Goal: Task Accomplishment & Management: Manage account settings

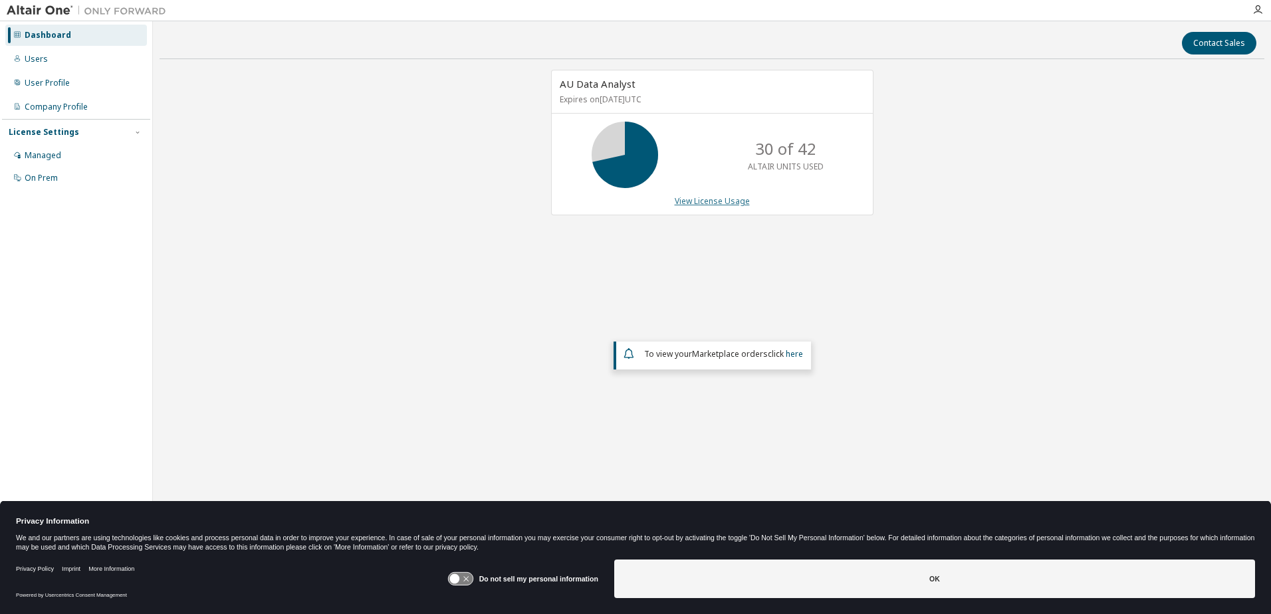
click at [695, 199] on link "View License Usage" at bounding box center [711, 200] width 75 height 11
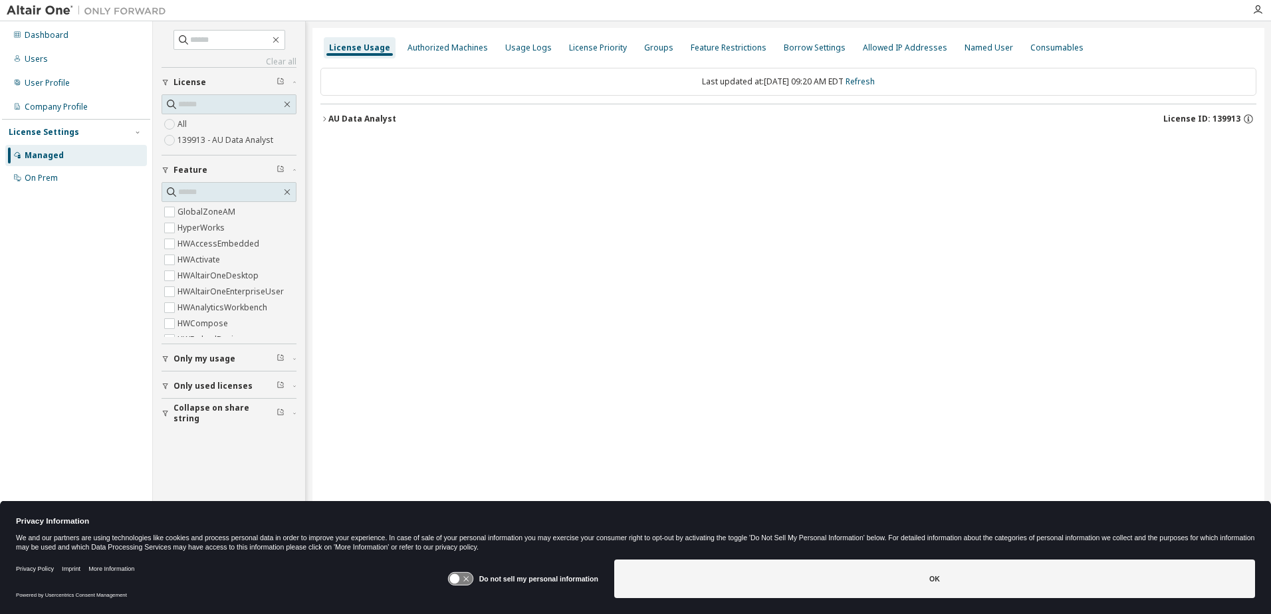
click at [357, 122] on div "AU Data Analyst" at bounding box center [362, 119] width 68 height 11
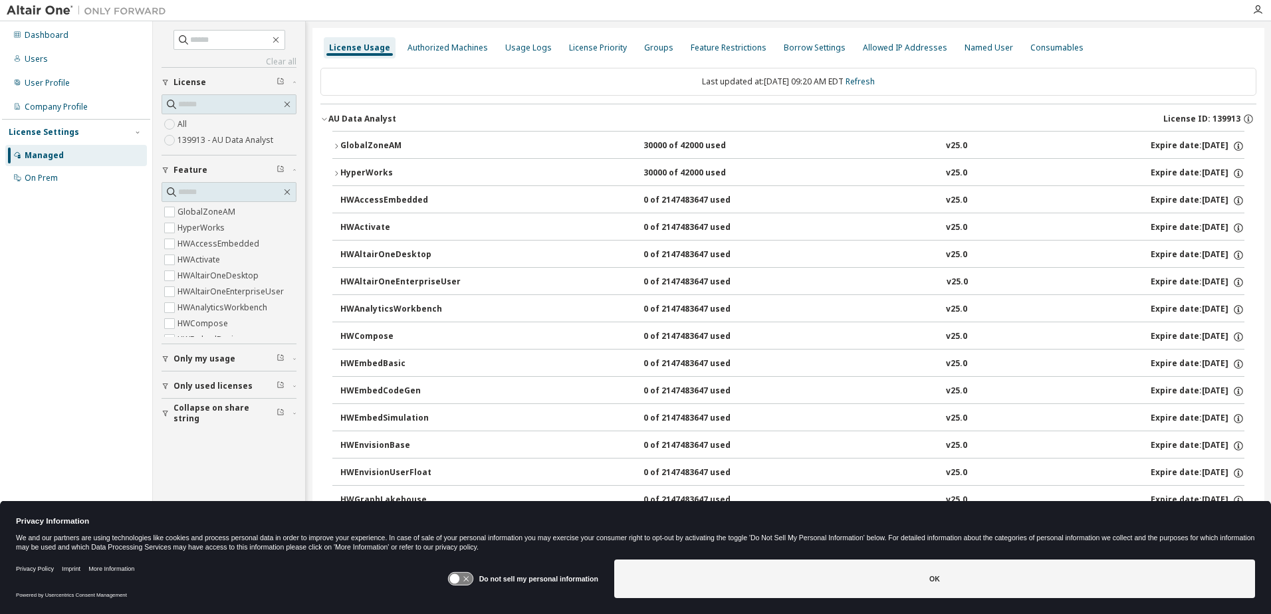
click at [340, 148] on icon "button" at bounding box center [336, 146] width 8 height 8
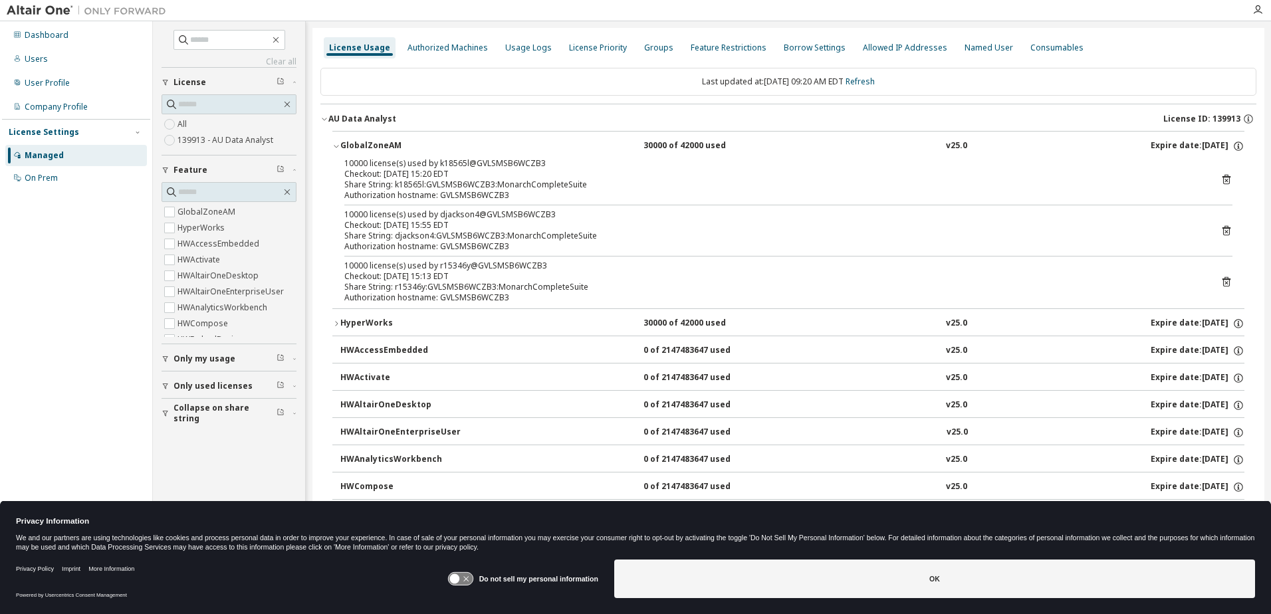
click at [482, 164] on div "10000 license(s) used by k18565l@GVLSMSB6WCZB3" at bounding box center [772, 163] width 856 height 11
click at [482, 163] on div "10000 license(s) used by k18565l@GVLSMSB6WCZB3" at bounding box center [772, 163] width 856 height 11
copy div "GVLSMSB6WCZB3"
click at [336, 323] on icon "button" at bounding box center [336, 324] width 8 height 8
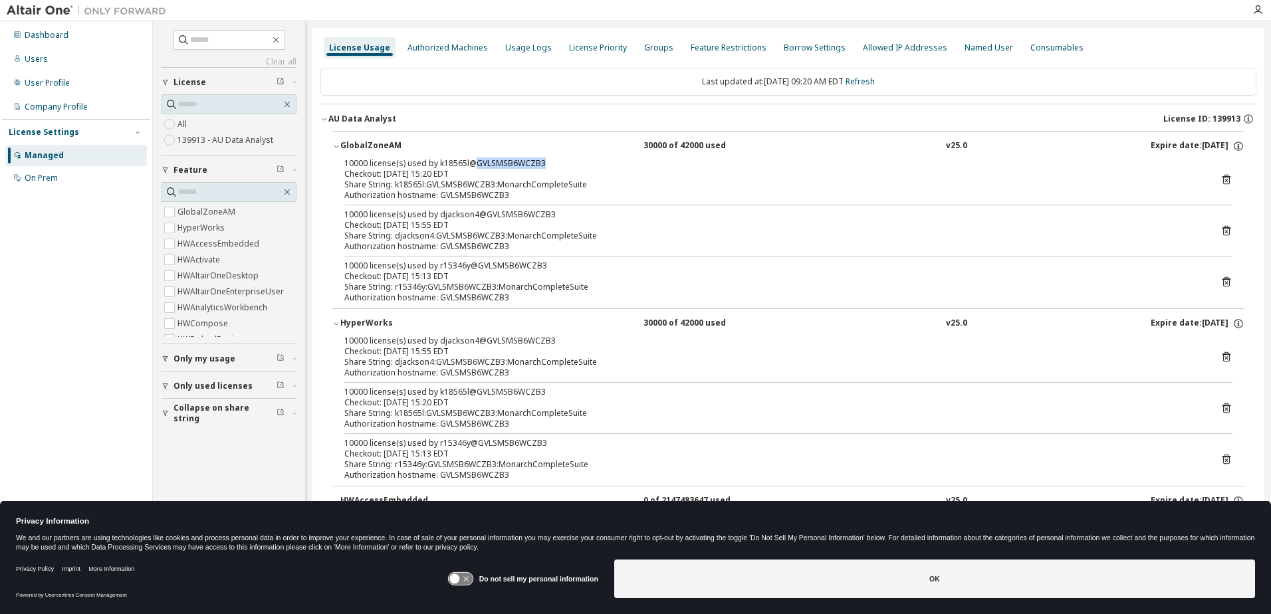
click at [336, 323] on icon "button" at bounding box center [336, 324] width 8 height 8
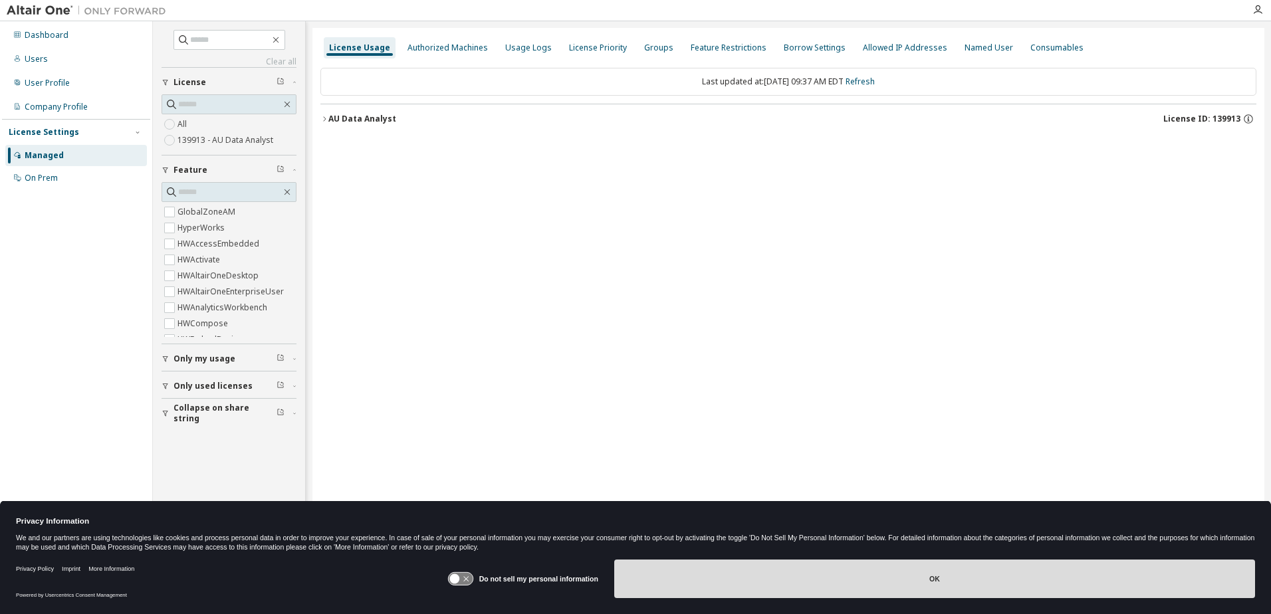
click at [906, 576] on button "OK" at bounding box center [934, 579] width 641 height 39
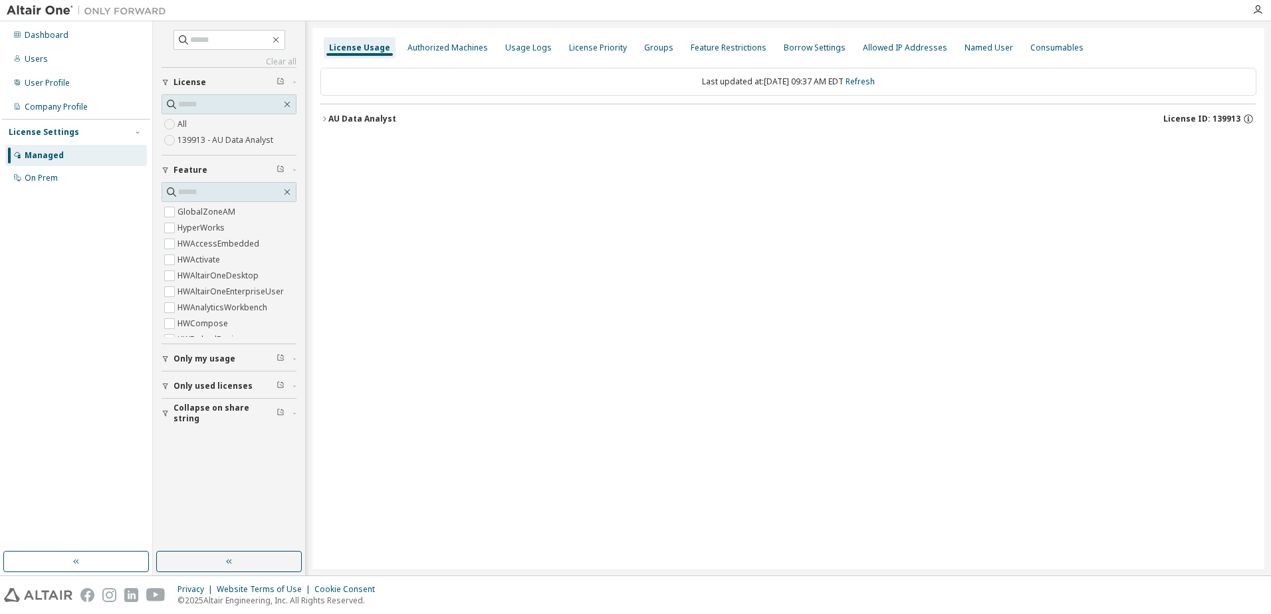
click at [338, 126] on button "AU Data Analyst License ID: 139913" at bounding box center [788, 118] width 936 height 29
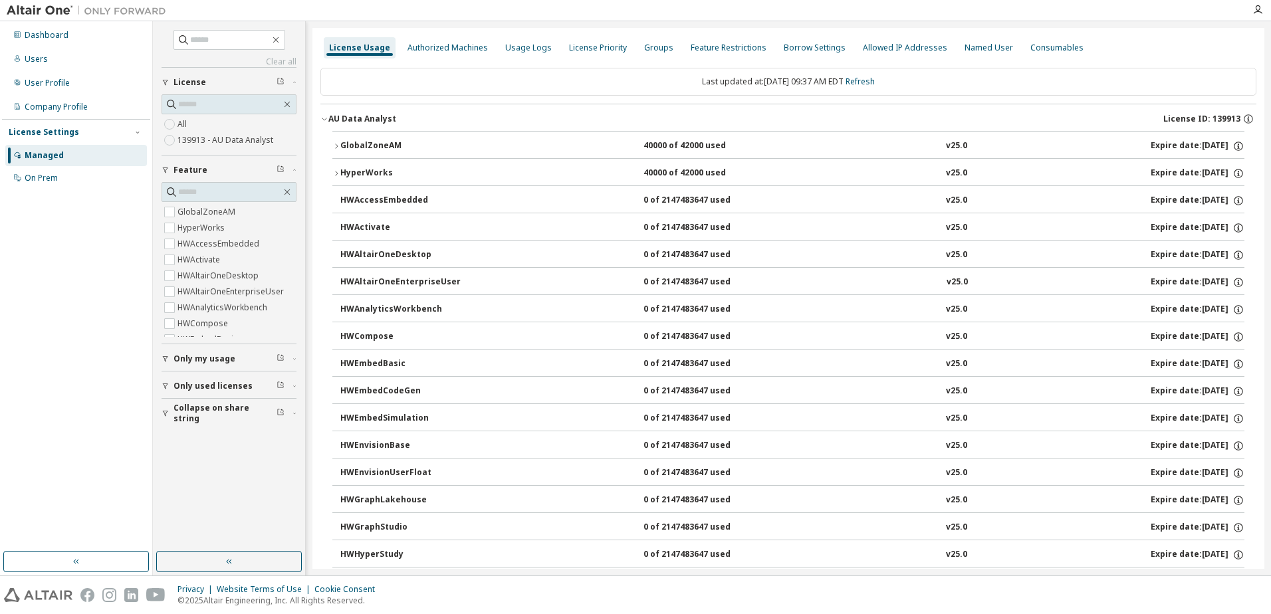
click at [337, 147] on icon "button" at bounding box center [336, 146] width 3 height 5
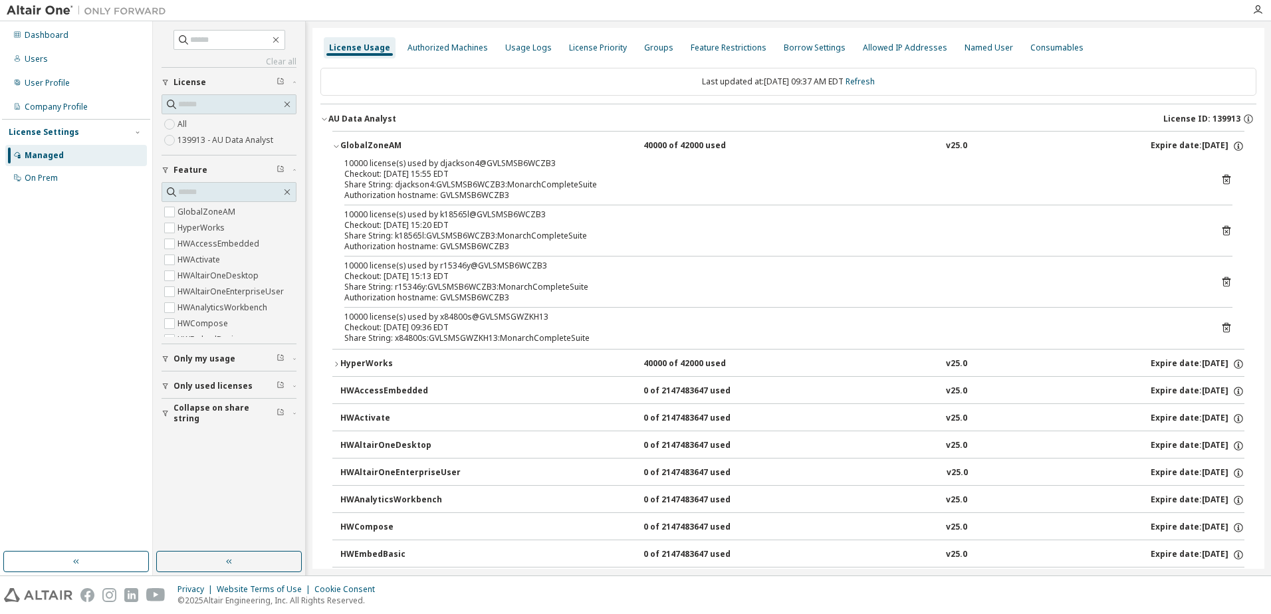
click at [1223, 181] on icon at bounding box center [1226, 180] width 8 height 10
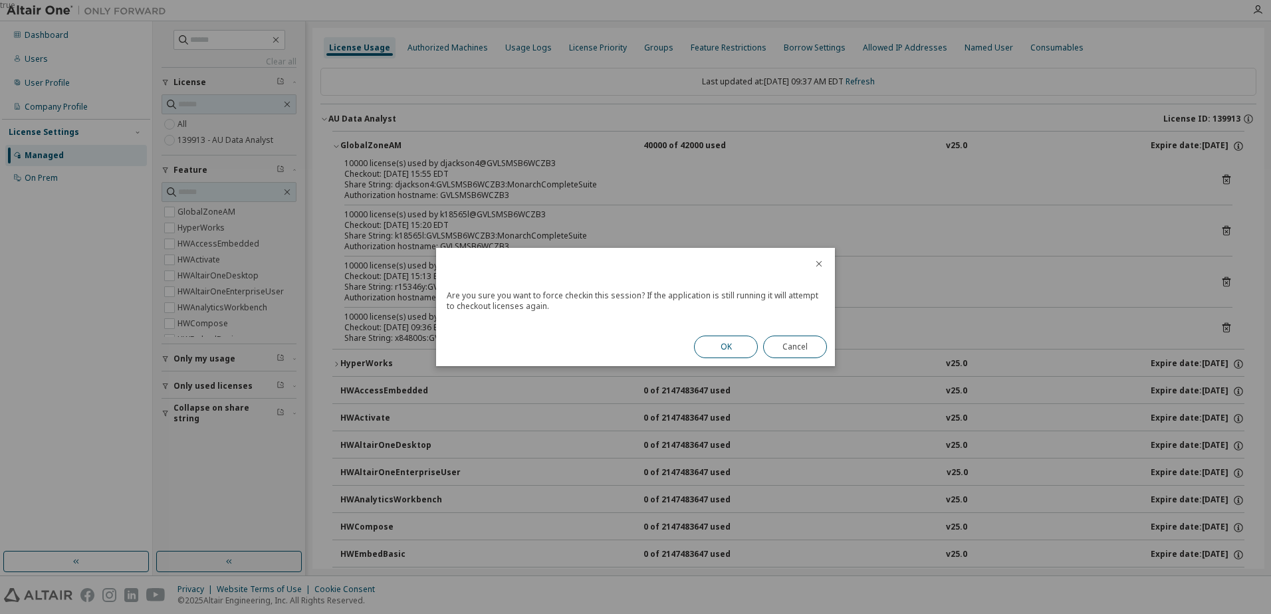
click at [726, 343] on button "OK" at bounding box center [726, 347] width 64 height 23
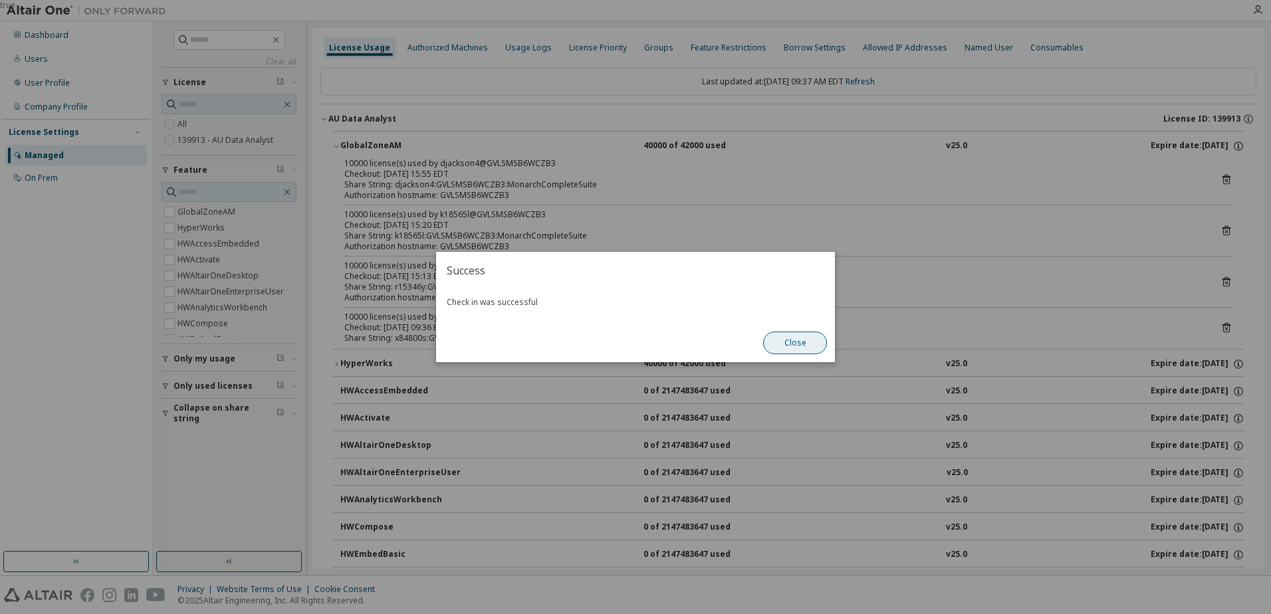
drag, startPoint x: 802, startPoint y: 346, endPoint x: 896, endPoint y: 324, distance: 96.9
click at [804, 346] on button "Close" at bounding box center [795, 343] width 64 height 23
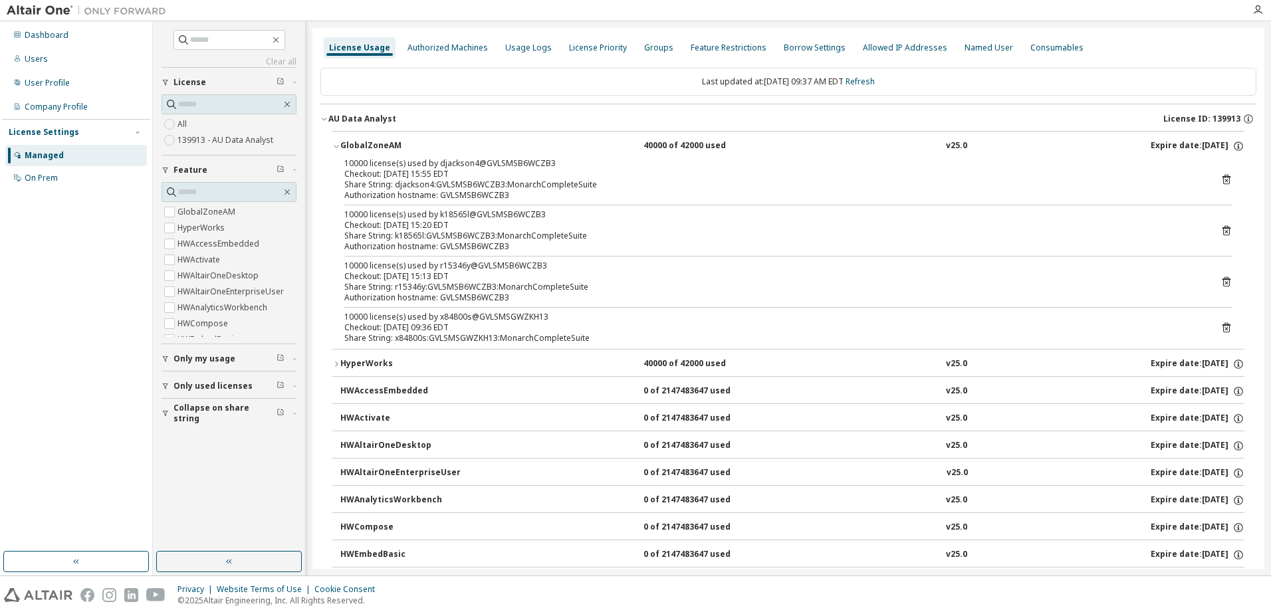
click at [1225, 179] on icon at bounding box center [1226, 179] width 12 height 12
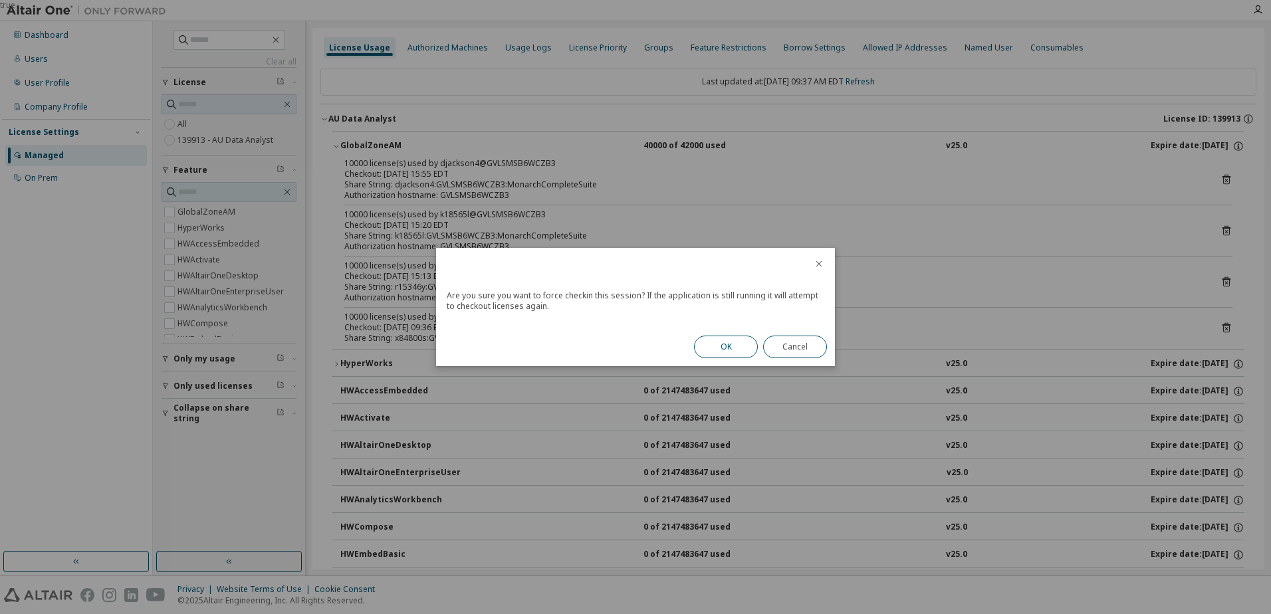
click at [738, 344] on button "OK" at bounding box center [726, 347] width 64 height 23
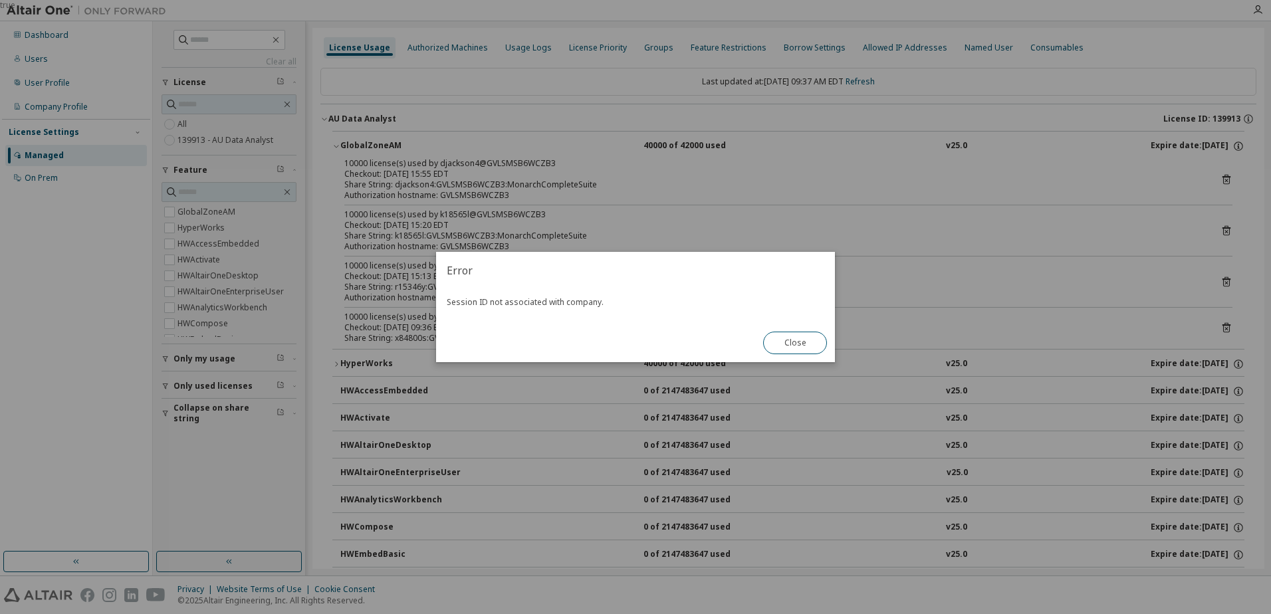
drag, startPoint x: 816, startPoint y: 348, endPoint x: 840, endPoint y: 350, distance: 24.0
click at [817, 348] on button "Close" at bounding box center [795, 343] width 64 height 23
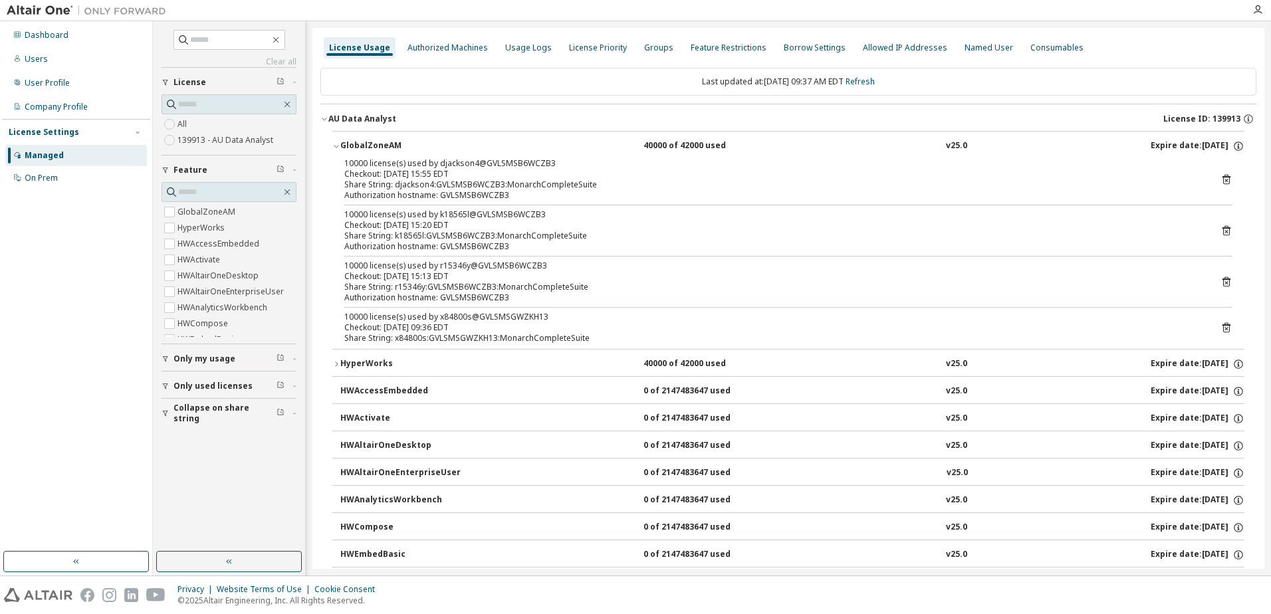
click at [1223, 230] on icon at bounding box center [1226, 231] width 8 height 10
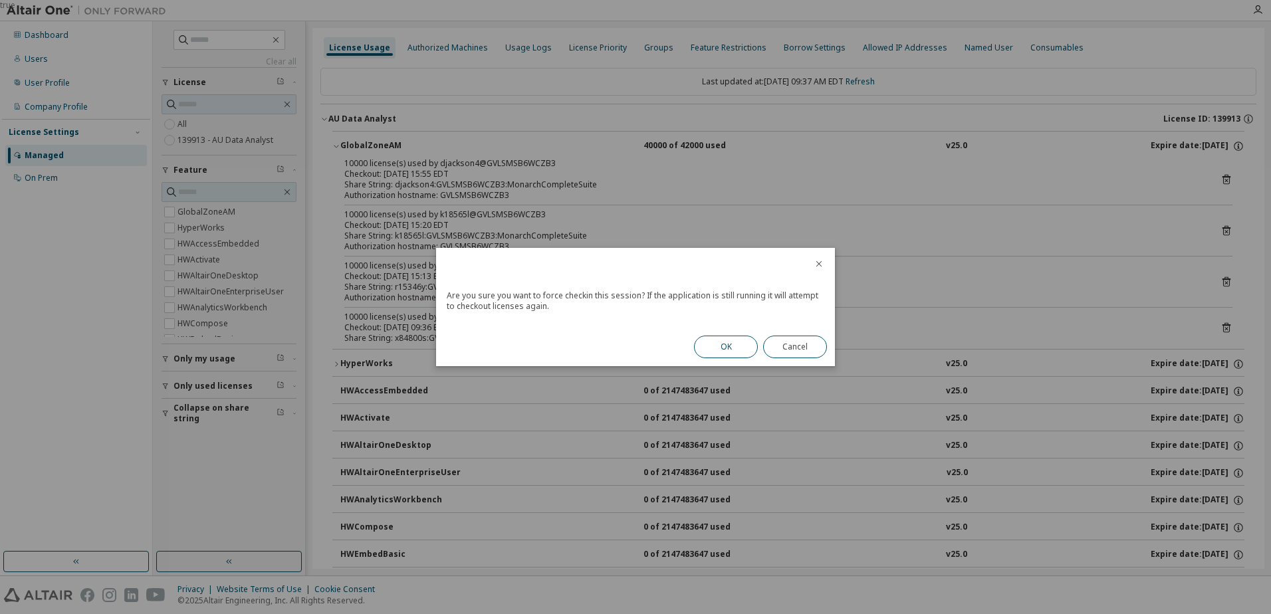
click at [729, 356] on button "OK" at bounding box center [726, 347] width 64 height 23
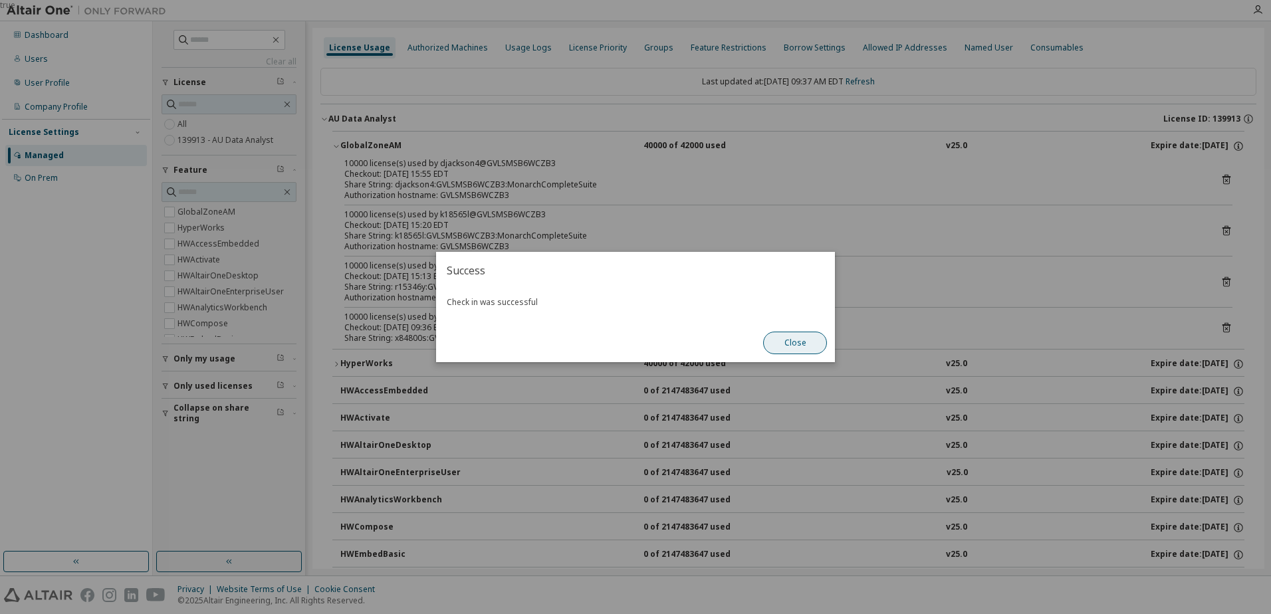
click at [821, 345] on button "Close" at bounding box center [795, 343] width 64 height 23
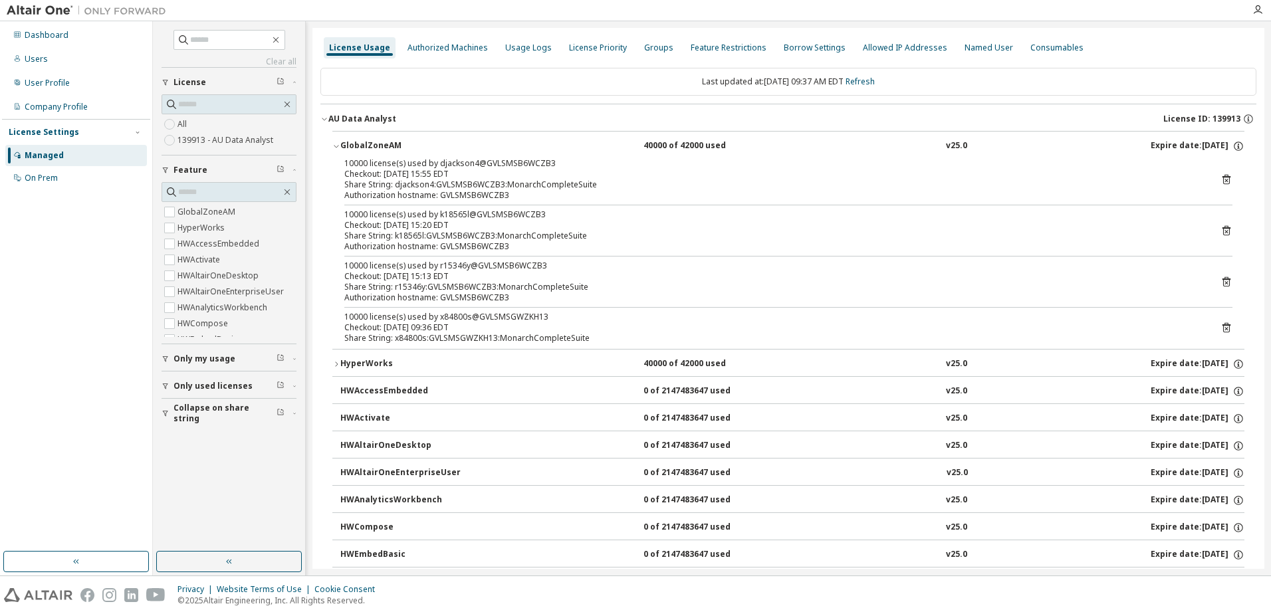
click at [1223, 283] on icon at bounding box center [1226, 282] width 12 height 12
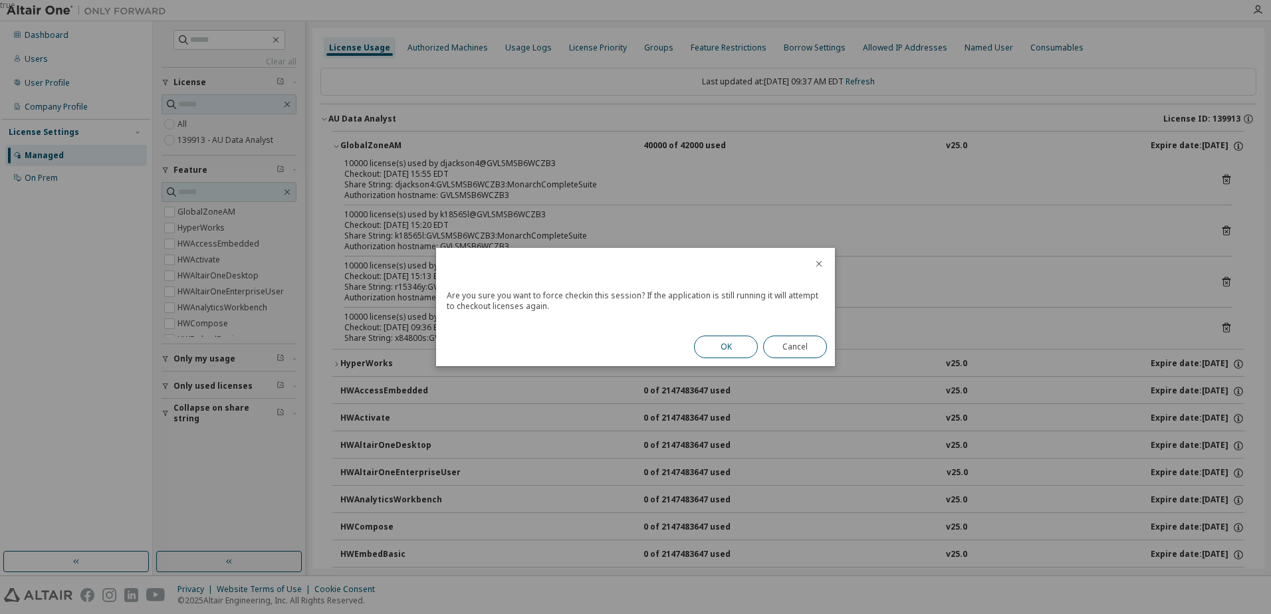
click at [720, 348] on button "OK" at bounding box center [726, 347] width 64 height 23
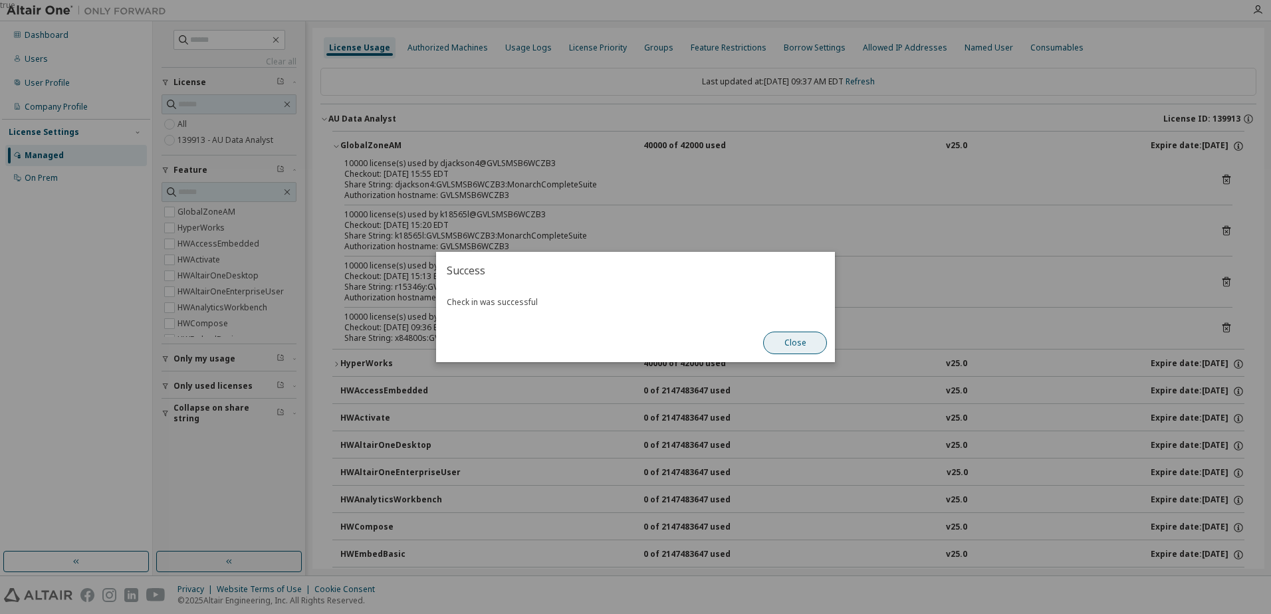
click at [794, 343] on button "Close" at bounding box center [795, 343] width 64 height 23
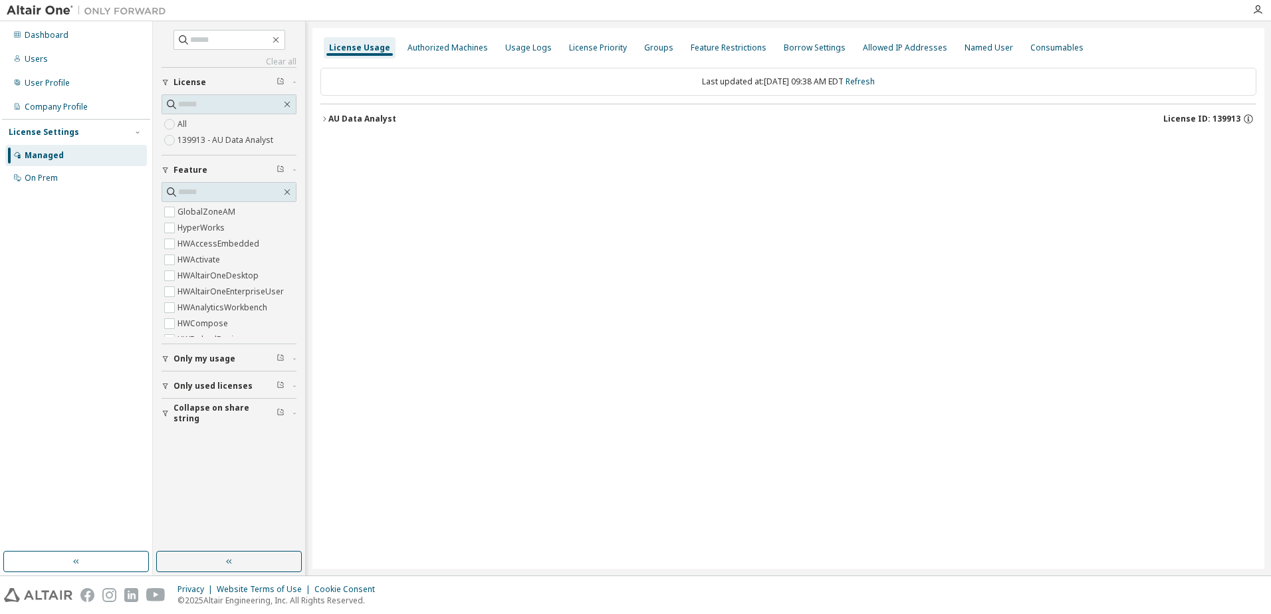
click at [367, 111] on button "AU Data Analyst License ID: 139913" at bounding box center [788, 118] width 936 height 29
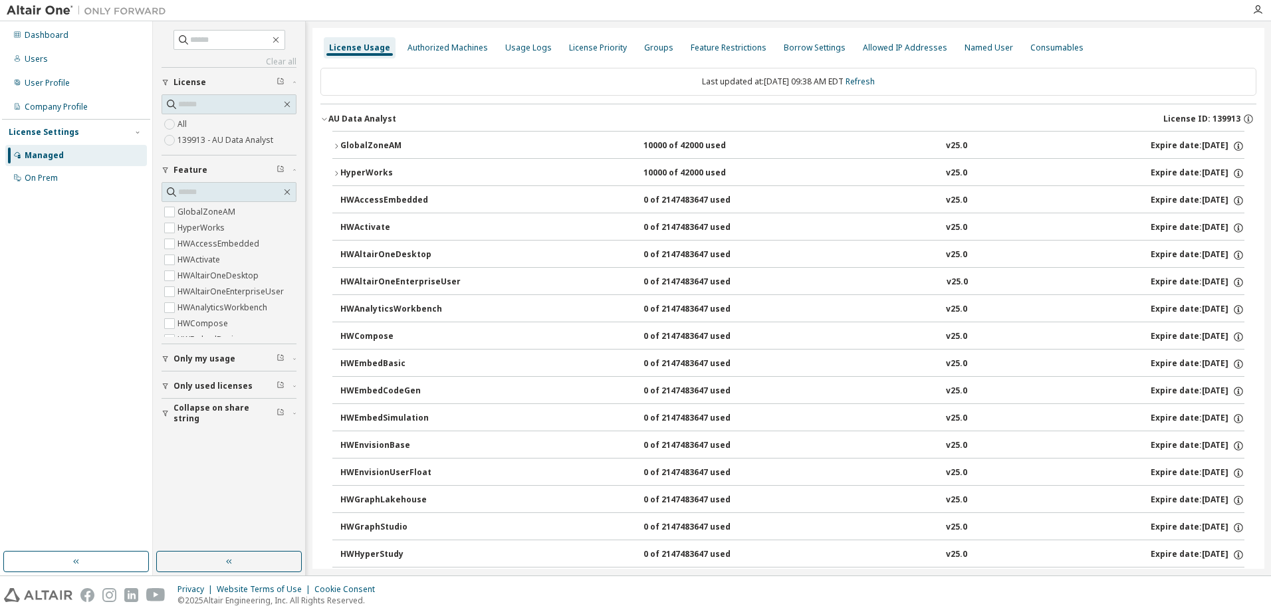
click at [363, 138] on button "GlobalZoneAM 10000 of 42000 used v25.0 Expire date: 2026-03-28" at bounding box center [788, 146] width 912 height 29
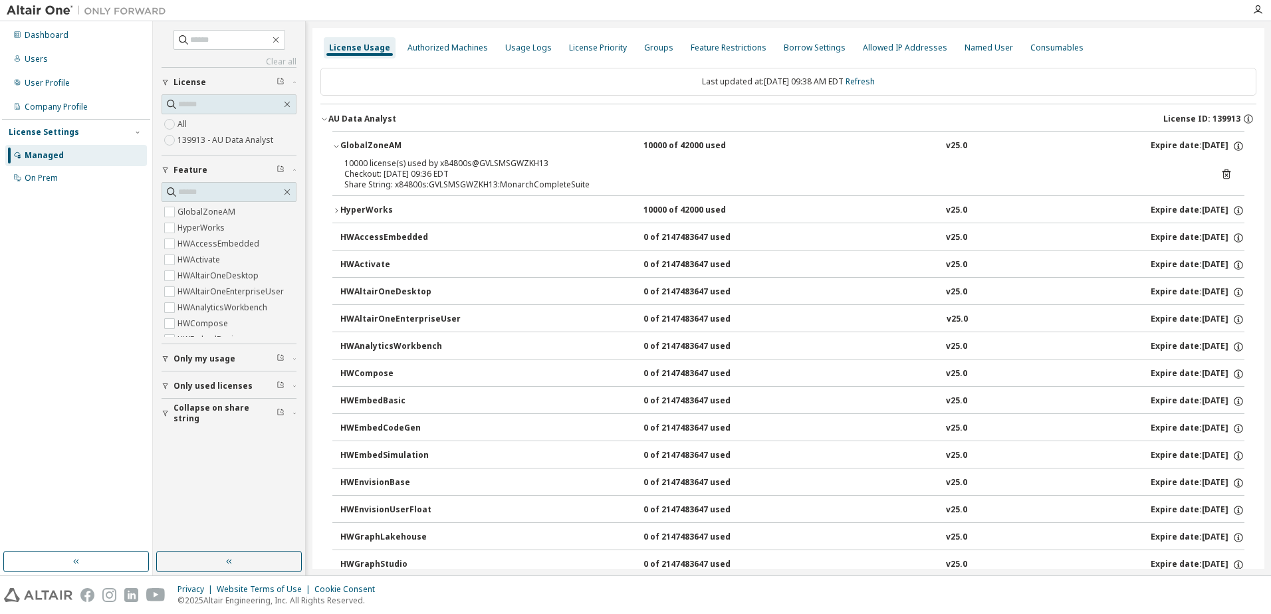
click at [381, 142] on div "GlobalZoneAM" at bounding box center [400, 146] width 120 height 12
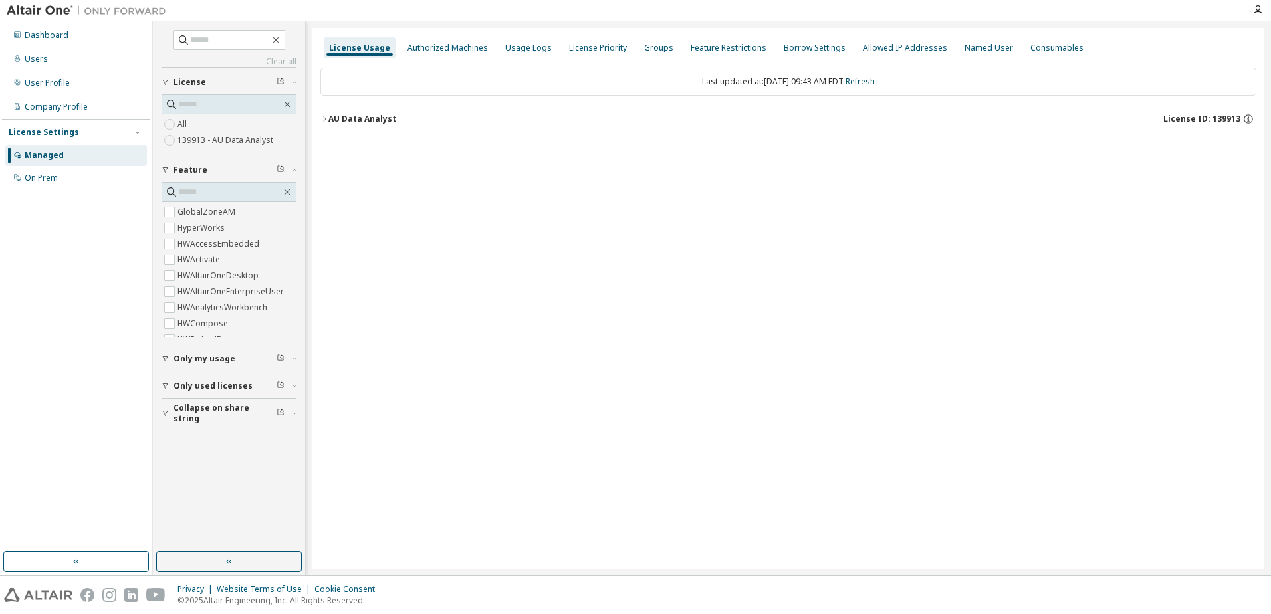
click at [379, 122] on div "AU Data Analyst" at bounding box center [362, 119] width 68 height 11
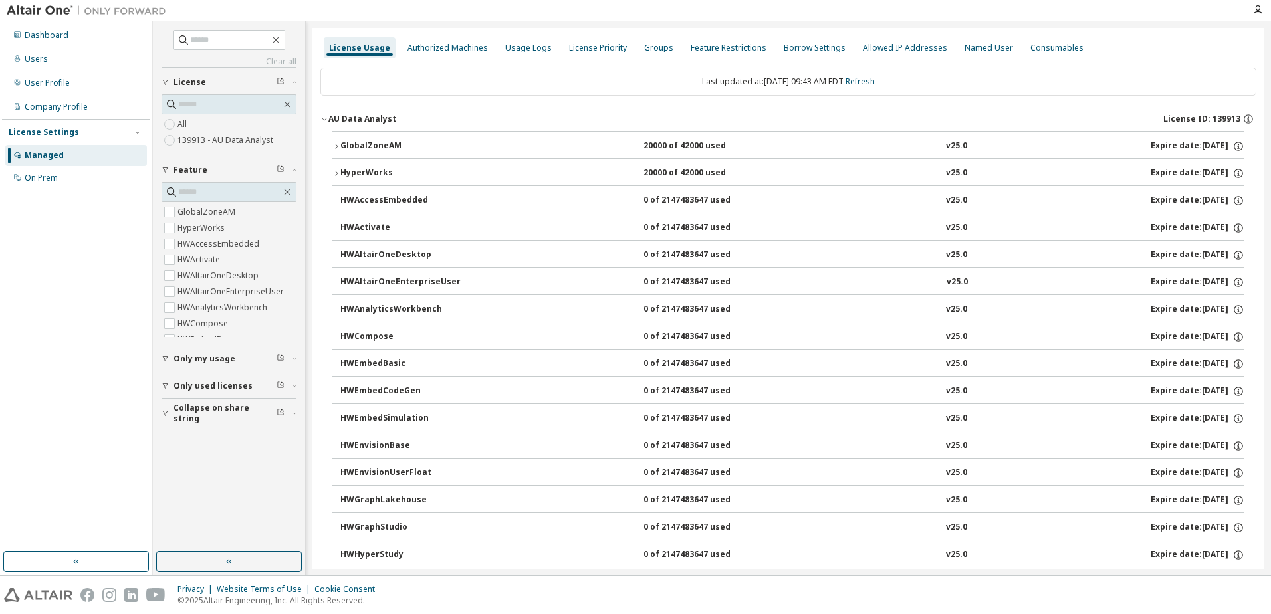
click at [376, 140] on div "GlobalZoneAM" at bounding box center [400, 146] width 120 height 12
